Goal: Information Seeking & Learning: Find specific page/section

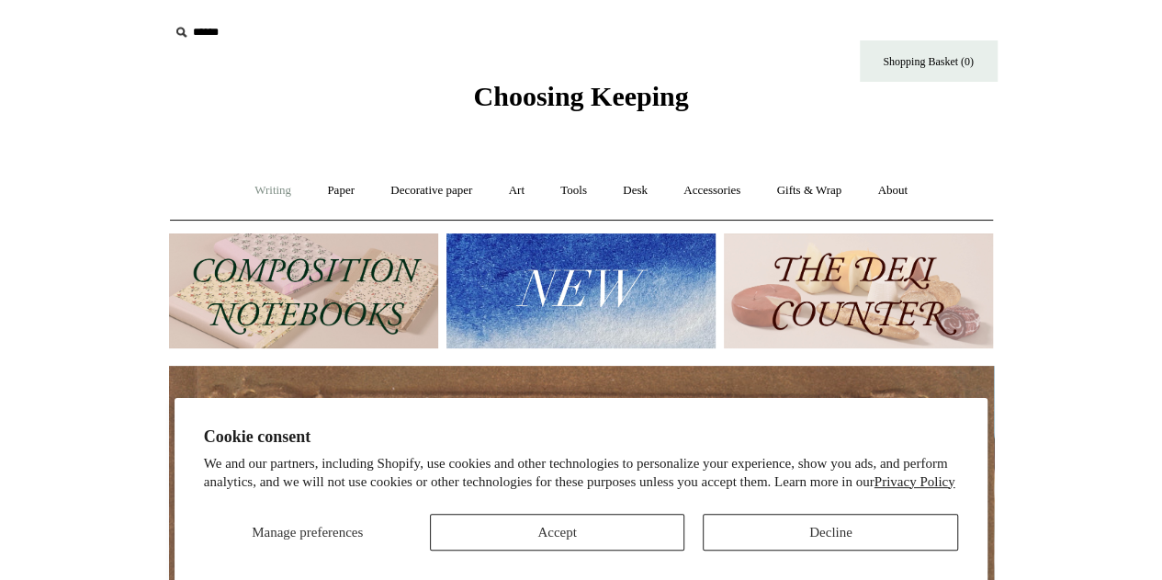
click at [249, 188] on link "Writing +" at bounding box center [273, 190] width 70 height 49
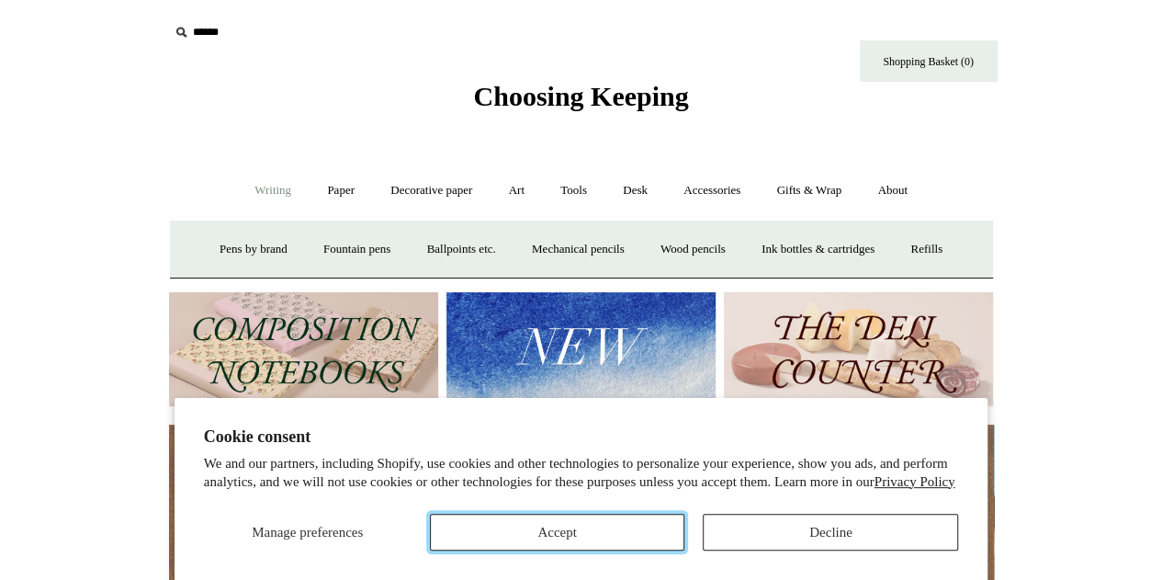
click at [537, 523] on button "Accept" at bounding box center [557, 532] width 255 height 37
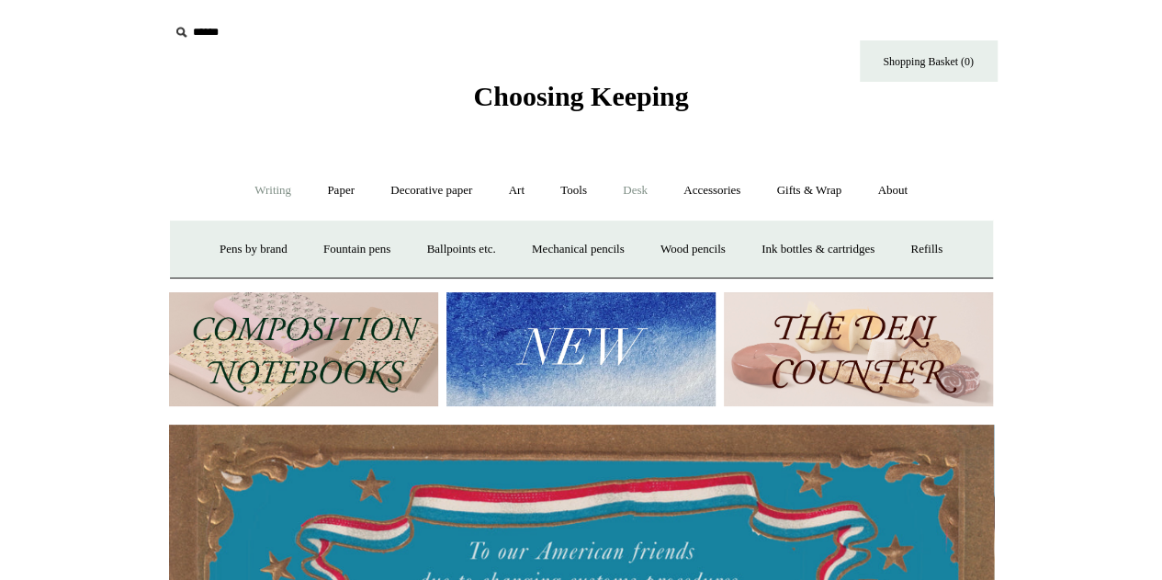
click at [630, 189] on link "Desk +" at bounding box center [635, 190] width 58 height 49
click at [636, 245] on link "Desk Accessories" at bounding box center [659, 249] width 117 height 49
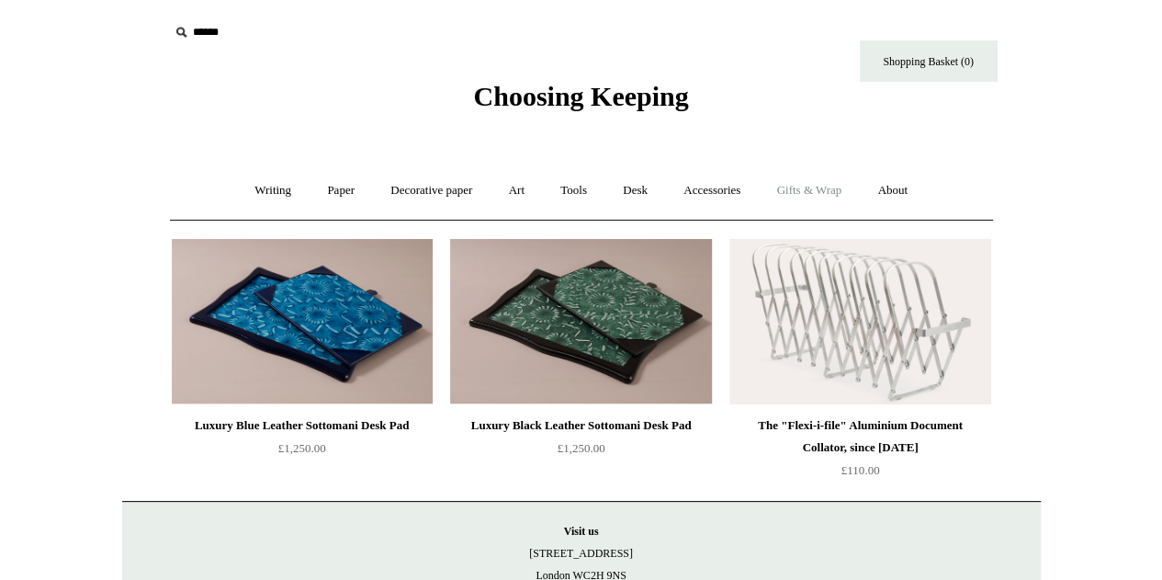
click at [793, 193] on link "Gifts & Wrap +" at bounding box center [809, 190] width 98 height 49
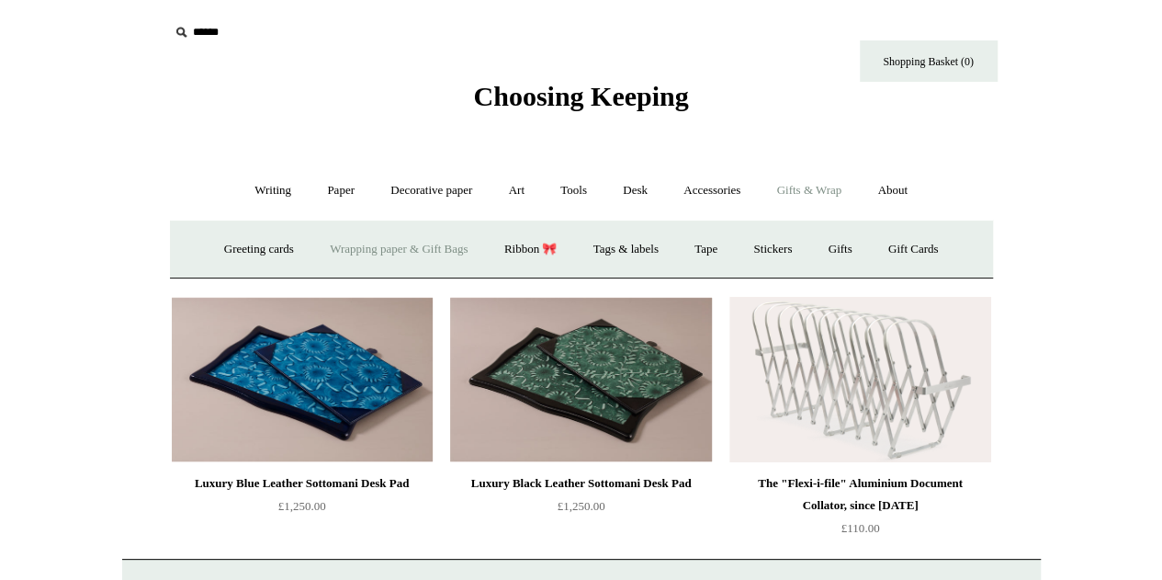
click at [359, 245] on link "Wrapping paper & Gift Bags" at bounding box center [398, 249] width 171 height 49
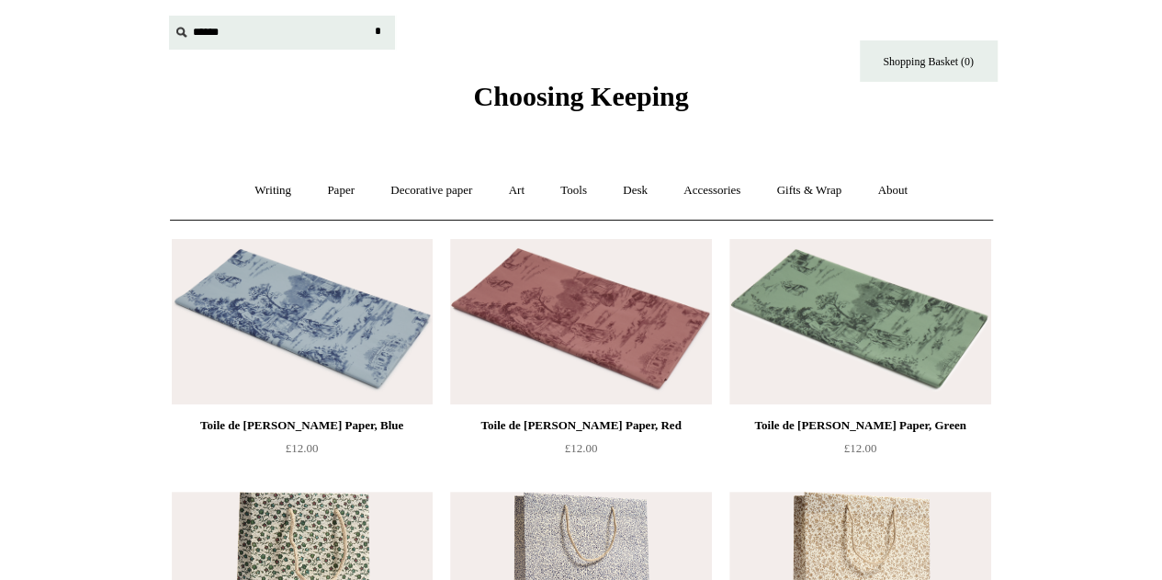
click at [213, 36] on input "text" at bounding box center [282, 33] width 226 height 34
type input "***"
click at [369, 16] on input "*" at bounding box center [378, 32] width 18 height 32
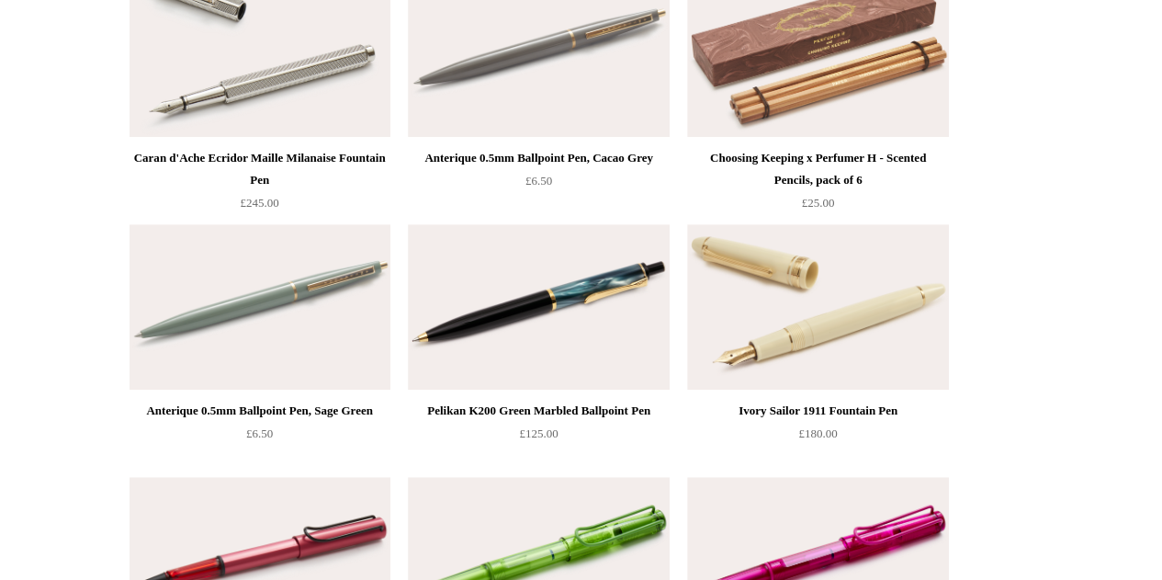
scroll to position [7809, 0]
